Goal: Information Seeking & Learning: Learn about a topic

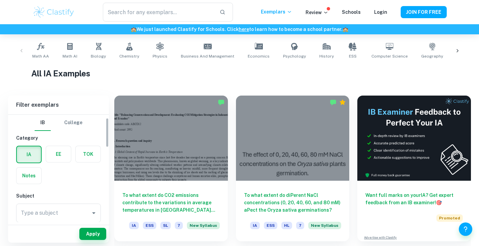
scroll to position [69, 0]
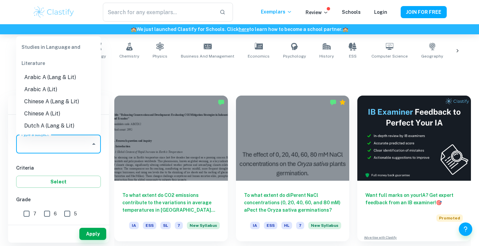
click at [59, 149] on input "Type a subject" at bounding box center [53, 144] width 69 height 13
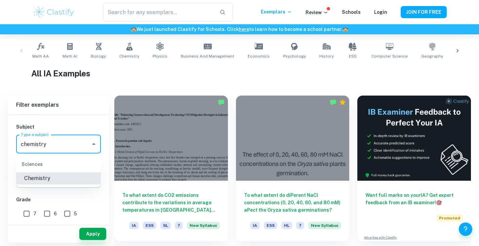
type input "Chemistry"
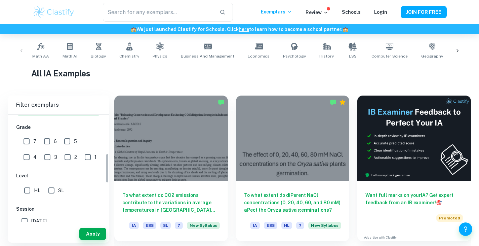
scroll to position [118, 0]
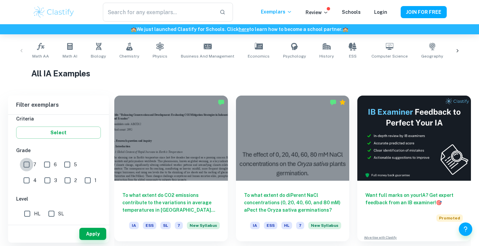
click at [29, 162] on input "7" at bounding box center [26, 164] width 13 height 13
checkbox input "true"
click at [43, 162] on input "6" at bounding box center [46, 164] width 13 height 13
checkbox input "true"
click at [70, 161] on input "5" at bounding box center [67, 164] width 13 height 13
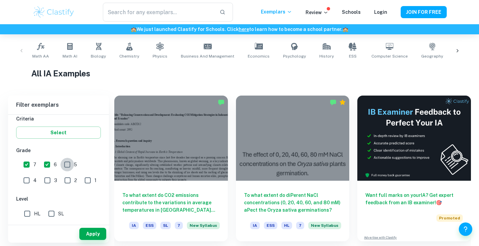
checkbox input "true"
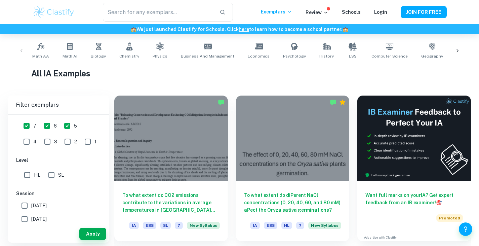
scroll to position [208, 0]
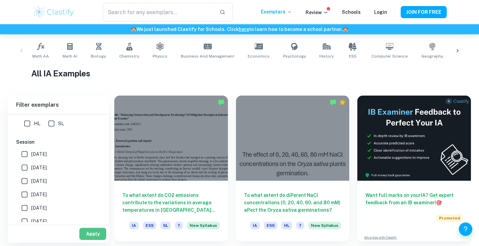
click at [92, 229] on button "Apply" at bounding box center [92, 234] width 27 height 12
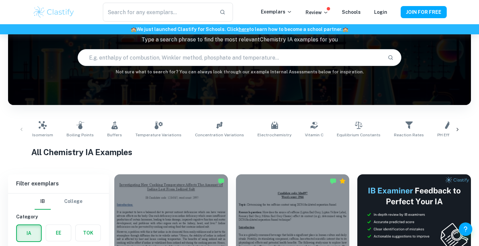
scroll to position [126, 0]
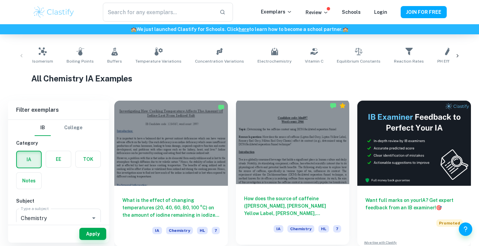
click at [280, 150] on div at bounding box center [293, 141] width 114 height 85
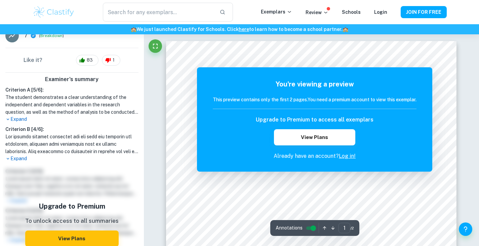
scroll to position [181, 0]
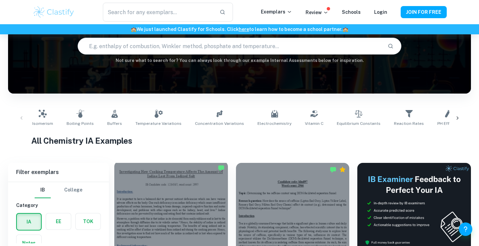
scroll to position [64, 0]
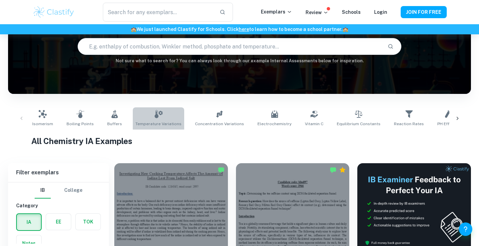
click at [168, 121] on span "Temperature Variations" at bounding box center [159, 124] width 46 height 6
type input "Temperature Variations"
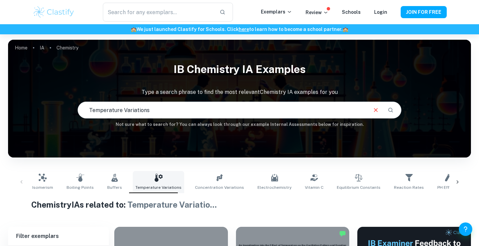
scroll to position [153, 0]
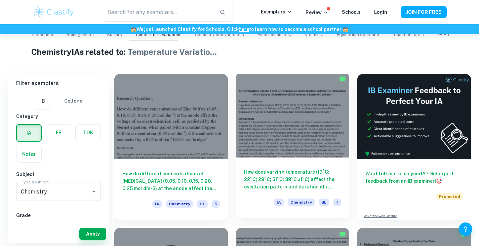
click at [261, 126] on div at bounding box center [293, 114] width 114 height 85
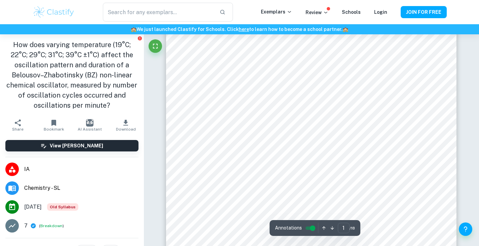
scroll to position [177, 0]
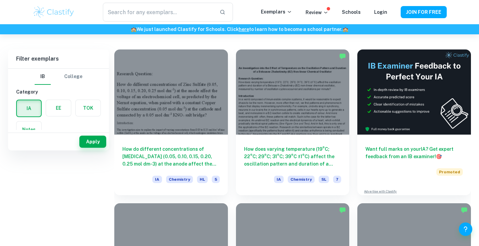
scroll to position [82, 0]
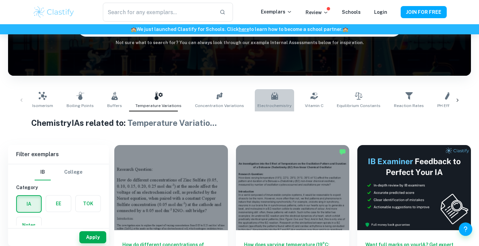
click at [275, 93] on link "Electrochemistry" at bounding box center [274, 100] width 39 height 22
type input "Electrochemistry"
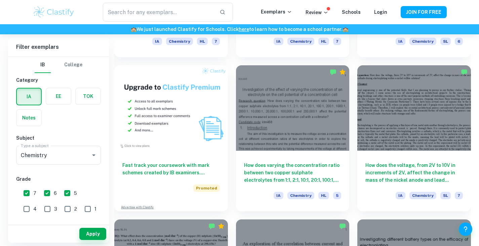
scroll to position [474, 0]
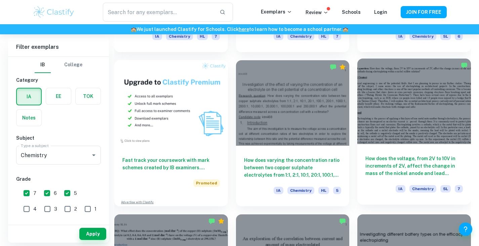
click at [376, 117] on div at bounding box center [414, 101] width 114 height 85
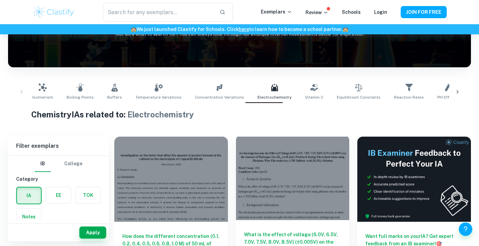
scroll to position [88, 0]
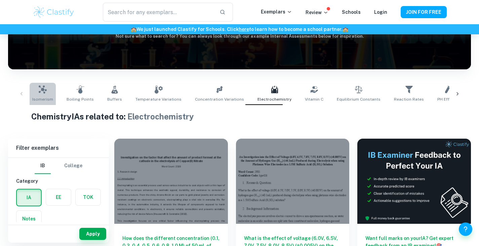
click at [47, 92] on link "Isomerism" at bounding box center [43, 94] width 26 height 22
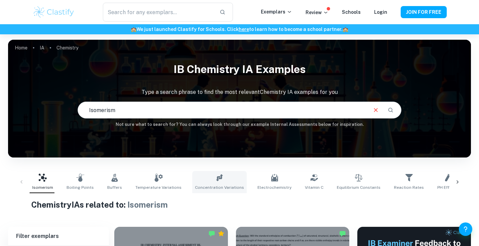
scroll to position [134, 0]
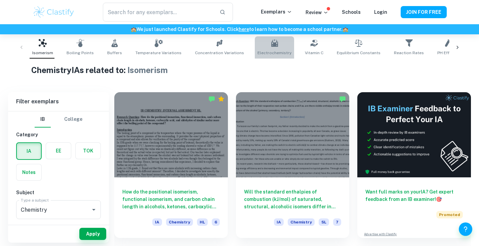
click at [271, 47] on icon at bounding box center [275, 43] width 8 height 8
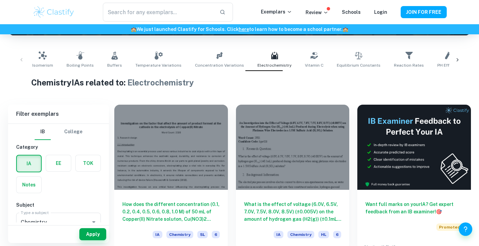
scroll to position [122, 0]
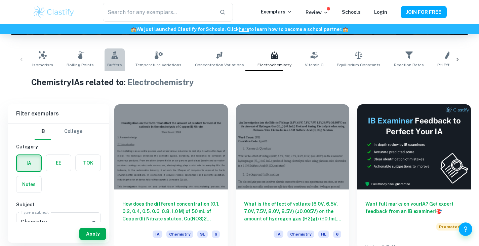
click at [111, 63] on span "Buffers" at bounding box center [114, 65] width 15 height 6
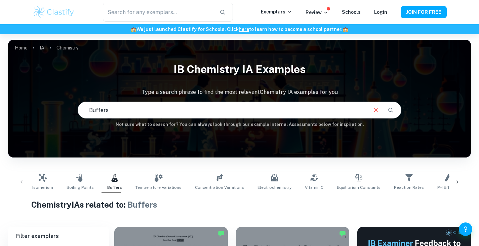
scroll to position [58, 0]
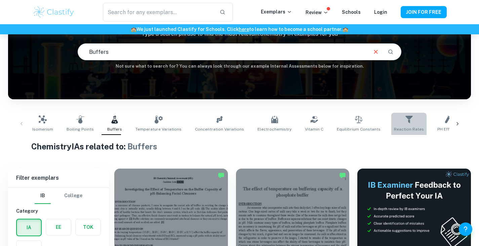
click at [405, 123] on icon at bounding box center [409, 119] width 8 height 8
type input "Reaction Rates"
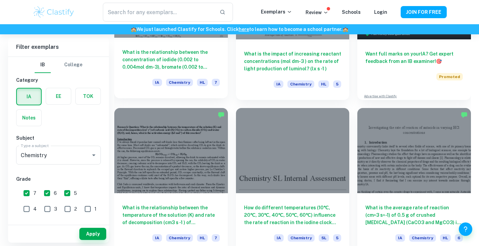
scroll to position [273, 0]
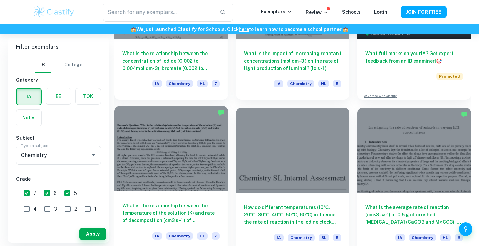
click at [187, 199] on div "What is the relationship between the temperature of the solution (K) and rate o…" at bounding box center [171, 221] width 114 height 61
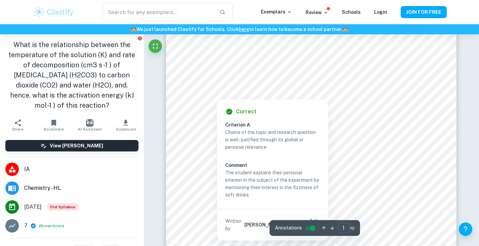
scroll to position [21, 0]
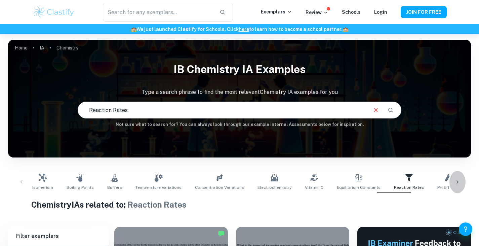
click at [456, 177] on div at bounding box center [458, 182] width 16 height 22
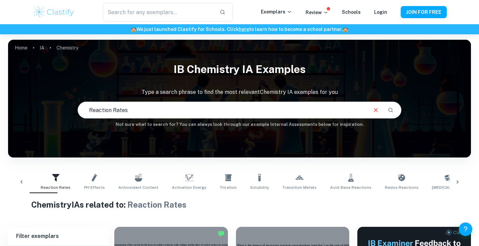
scroll to position [0, 385]
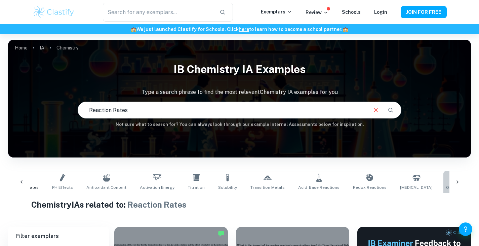
click at [443, 182] on link "Organic Chemistry" at bounding box center [464, 182] width 42 height 22
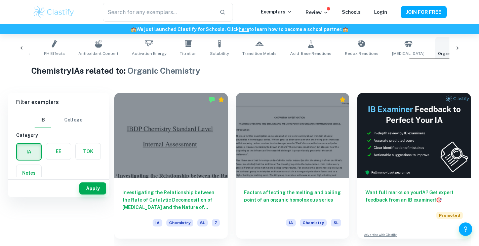
scroll to position [44, 0]
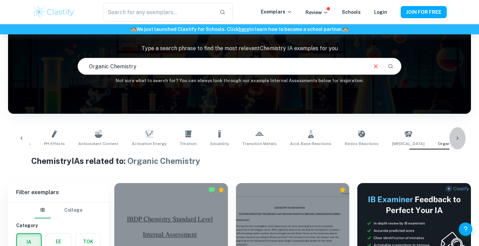
click at [460, 135] on icon at bounding box center [457, 138] width 7 height 7
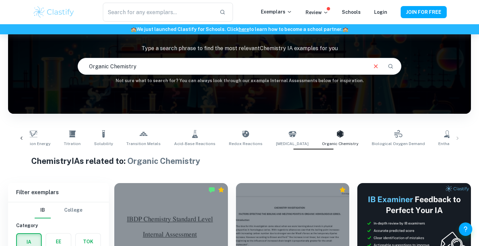
scroll to position [0, 518]
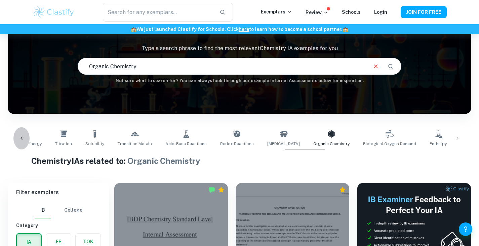
click at [17, 136] on div at bounding box center [21, 138] width 16 height 22
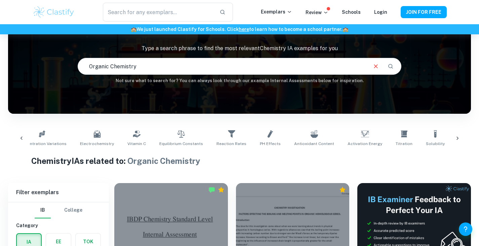
scroll to position [0, 133]
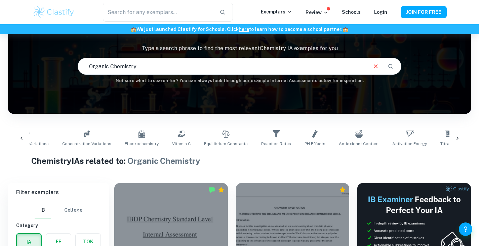
click at [21, 136] on icon at bounding box center [21, 138] width 7 height 7
click at [21, 136] on div "Isomerism Boiling Points Buffers Temperature Variations Concentration Variation…" at bounding box center [239, 138] width 452 height 22
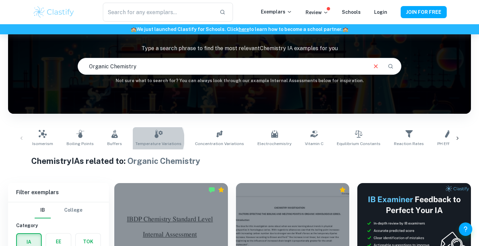
click at [151, 139] on link "Temperature Variations" at bounding box center [158, 138] width 51 height 22
type input "Temperature Variations"
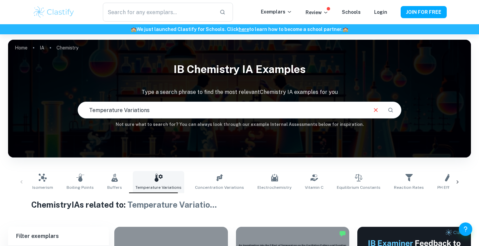
scroll to position [156, 0]
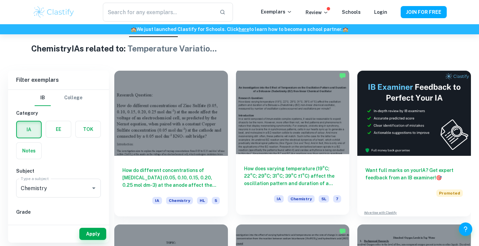
click at [261, 150] on div at bounding box center [293, 111] width 114 height 85
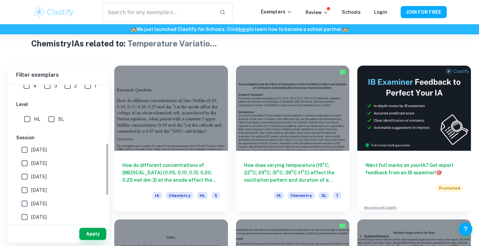
scroll to position [151, 0]
click at [46, 146] on span "[DATE]" at bounding box center [38, 149] width 15 height 7
click at [31, 146] on input "[DATE]" at bounding box center [24, 149] width 13 height 13
checkbox input "true"
click at [90, 237] on button "Apply" at bounding box center [92, 234] width 27 height 12
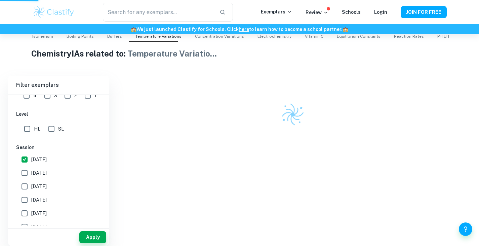
scroll to position [148, 0]
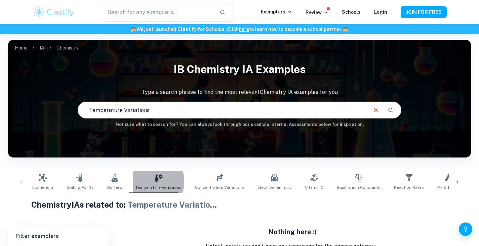
click at [155, 181] on icon at bounding box center [159, 177] width 8 height 8
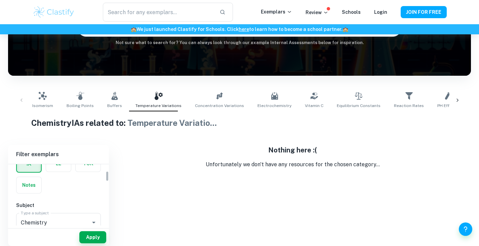
scroll to position [39, 0]
click at [88, 239] on button "Apply" at bounding box center [92, 237] width 27 height 12
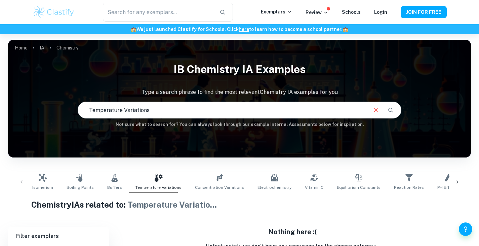
scroll to position [4, 0]
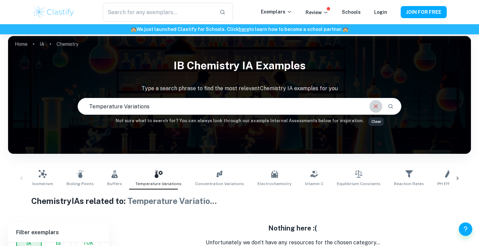
click at [376, 107] on icon "Clear" at bounding box center [376, 106] width 4 height 4
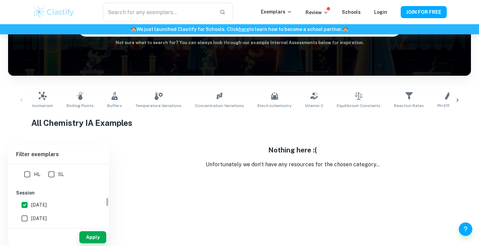
scroll to position [209, 0]
click at [44, 202] on span "[DATE]" at bounding box center [38, 201] width 15 height 7
click at [31, 202] on input "[DATE]" at bounding box center [24, 201] width 13 height 13
checkbox input "false"
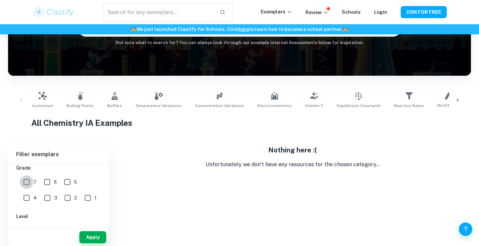
click at [27, 182] on input "7" at bounding box center [26, 181] width 13 height 13
checkbox input "true"
click at [47, 179] on input "6" at bounding box center [46, 181] width 13 height 13
checkbox input "true"
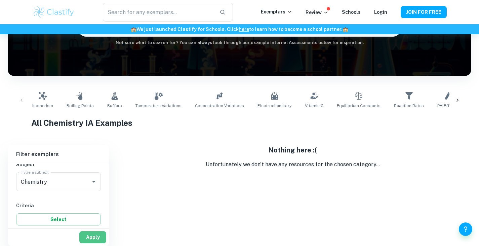
click at [99, 239] on button "Apply" at bounding box center [92, 237] width 27 height 12
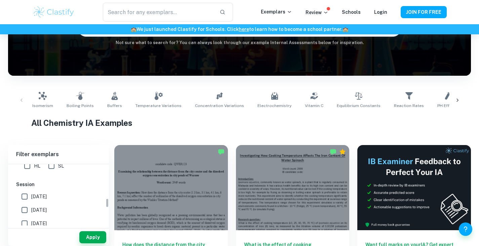
scroll to position [203, 0]
click at [45, 204] on label "[DATE]" at bounding box center [57, 208] width 78 height 13
click at [31, 204] on input "[DATE]" at bounding box center [24, 208] width 13 height 13
checkbox input "true"
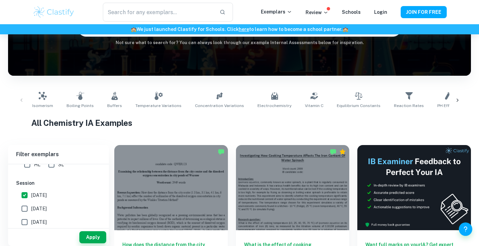
click at [45, 204] on label "[DATE]" at bounding box center [57, 208] width 78 height 13
click at [31, 204] on input "[DATE]" at bounding box center [24, 208] width 13 height 13
checkbox input "true"
click at [45, 203] on label "[DATE]" at bounding box center [57, 199] width 78 height 13
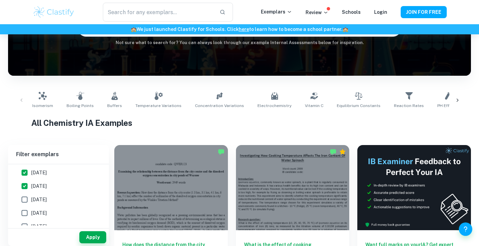
click at [31, 203] on input "[DATE]" at bounding box center [24, 199] width 13 height 13
checkbox input "true"
click at [43, 216] on span "[DATE]" at bounding box center [38, 212] width 15 height 7
click at [31, 216] on input "[DATE]" at bounding box center [24, 212] width 13 height 13
checkbox input "true"
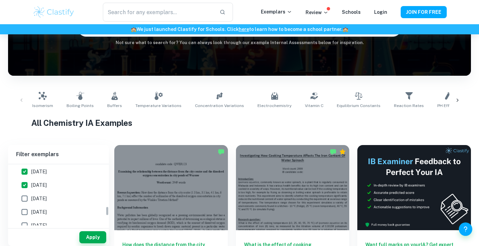
scroll to position [267, 0]
click at [95, 235] on button "Apply" at bounding box center [92, 237] width 27 height 12
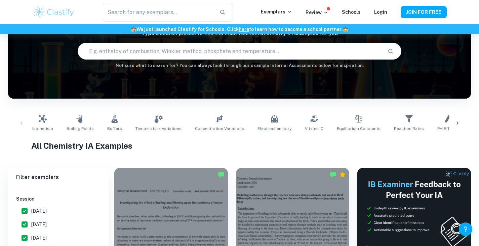
scroll to position [0, 0]
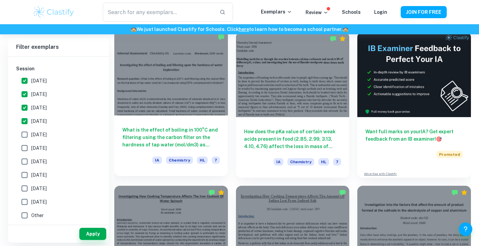
click at [203, 143] on h6 "What is the effect of boiling in 100°C and filtering using the carbon filter on…" at bounding box center [171, 137] width 98 height 22
